Goal: Book appointment/travel/reservation

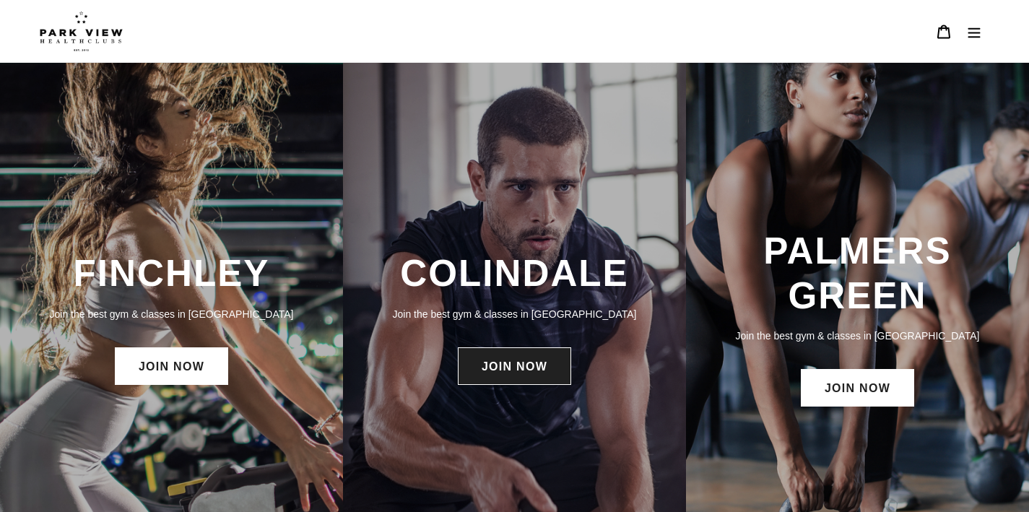
click at [517, 366] on link "JOIN NOW" at bounding box center [514, 366] width 113 height 38
click at [528, 367] on link "JOIN NOW" at bounding box center [514, 366] width 113 height 38
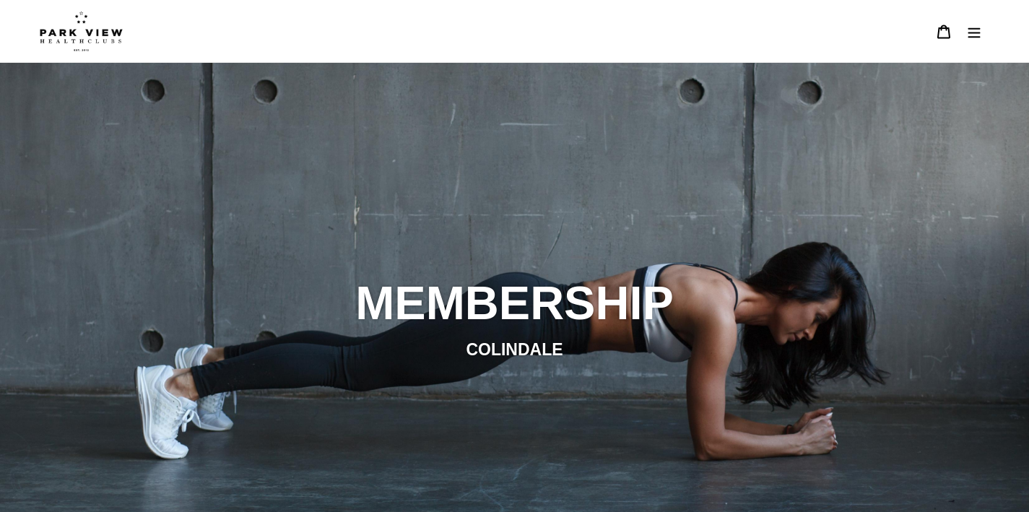
click at [638, 240] on div "slideshow" at bounding box center [514, 319] width 1029 height 512
click at [496, 200] on div "slideshow" at bounding box center [514, 319] width 1029 height 512
click at [112, 33] on img at bounding box center [81, 31] width 83 height 40
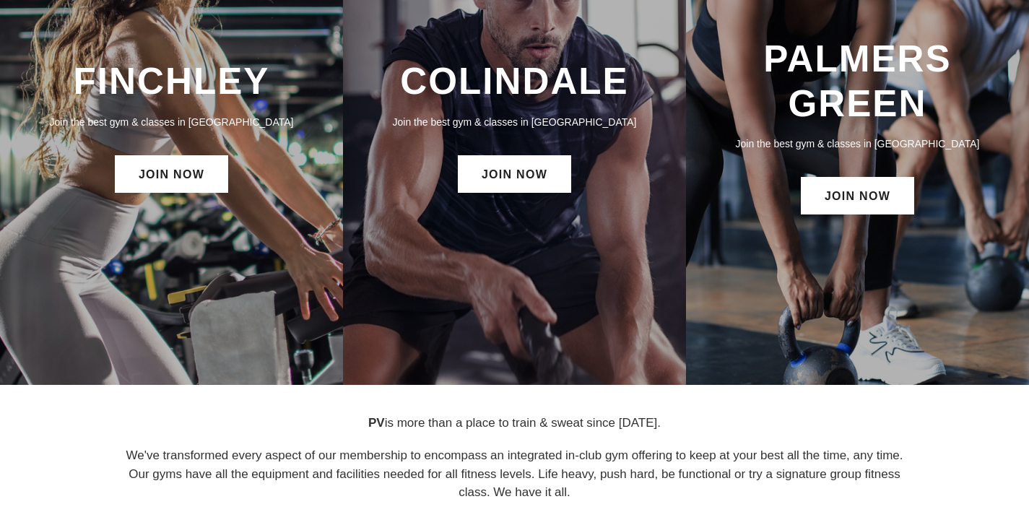
scroll to position [182, 0]
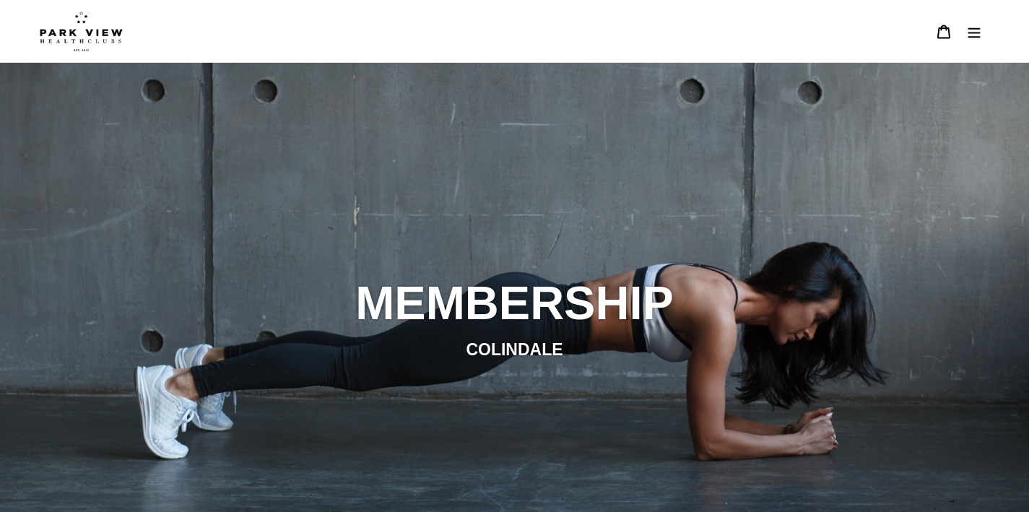
click at [975, 38] on icon "Menu" at bounding box center [974, 32] width 14 height 14
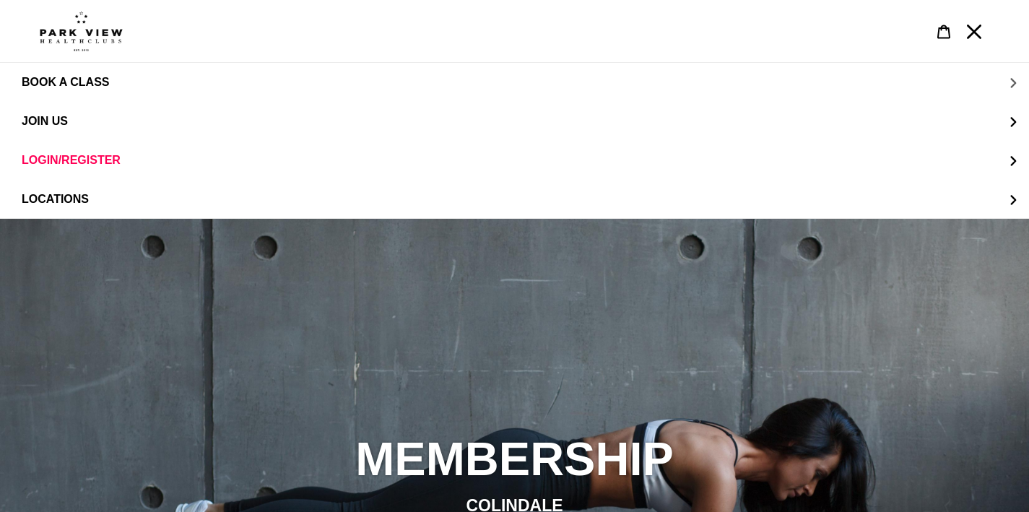
click at [1004, 79] on button "BOOK A CLASS" at bounding box center [514, 82] width 1029 height 39
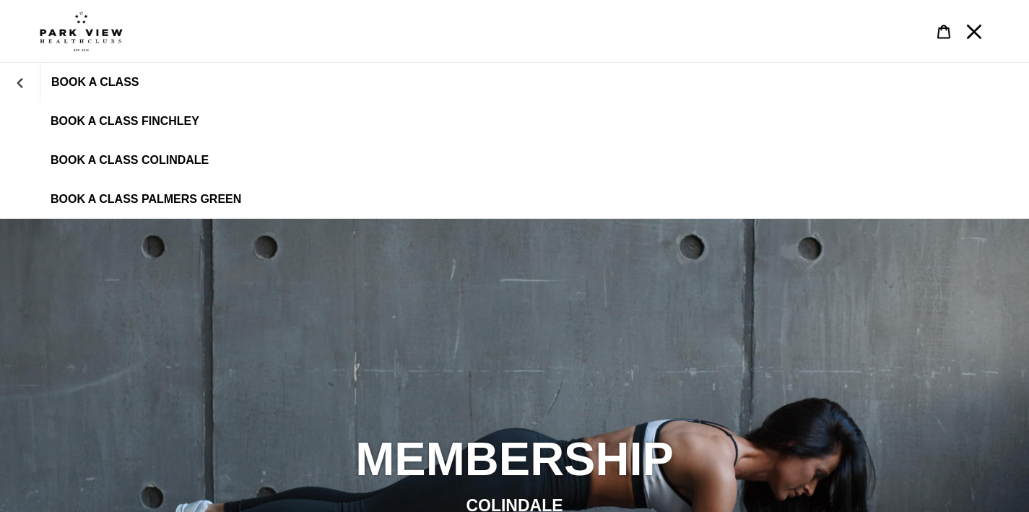
click at [177, 155] on span "BOOK A CLASS COLINDALE" at bounding box center [130, 160] width 158 height 13
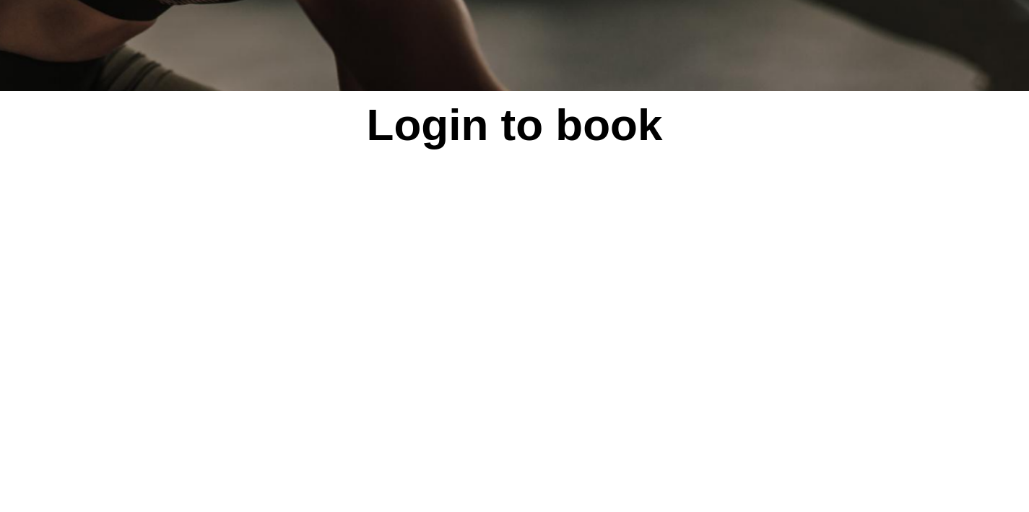
scroll to position [475, 0]
